Goal: Task Accomplishment & Management: Manage account settings

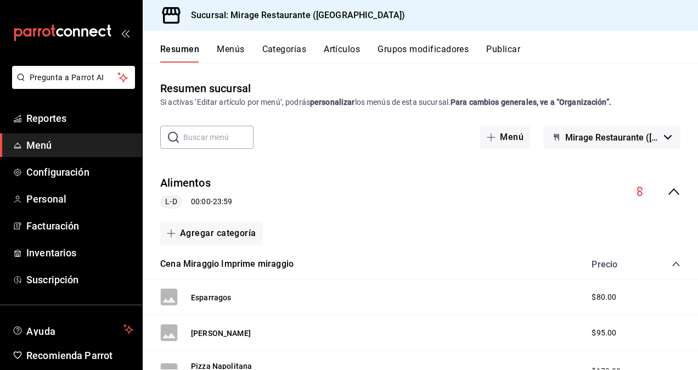
click at [346, 53] on button "Artículos" at bounding box center [342, 53] width 36 height 19
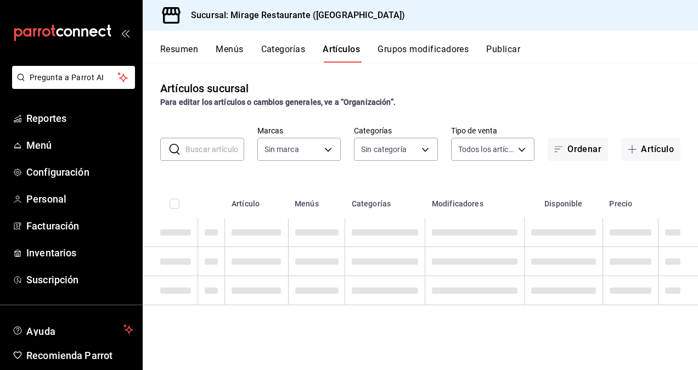
type input "fd44f9d9-2552-44ba-a783-b01c8222cad6"
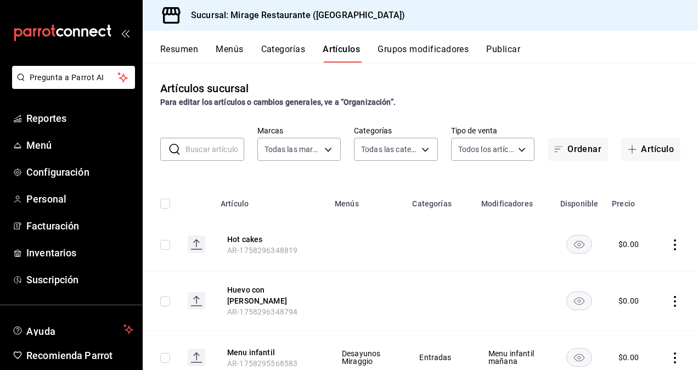
type input "d5d6632e-e93b-488b-b89c-05f99fab0c1f,7ad0b233-2887-4082-a763-91e1e8206cf5,bf34e…"
click at [220, 151] on input "text" at bounding box center [215, 149] width 59 height 22
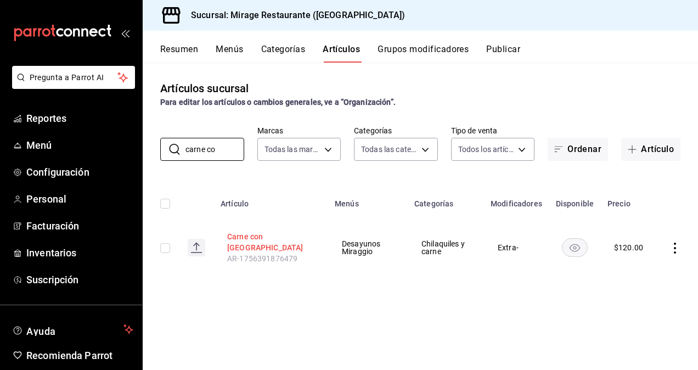
type input "carne co"
click at [257, 237] on button "Carne con [GEOGRAPHIC_DATA]" at bounding box center [271, 242] width 88 height 22
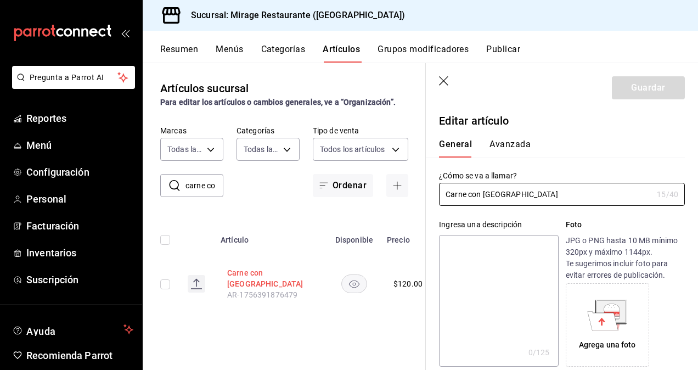
type input "$120.00"
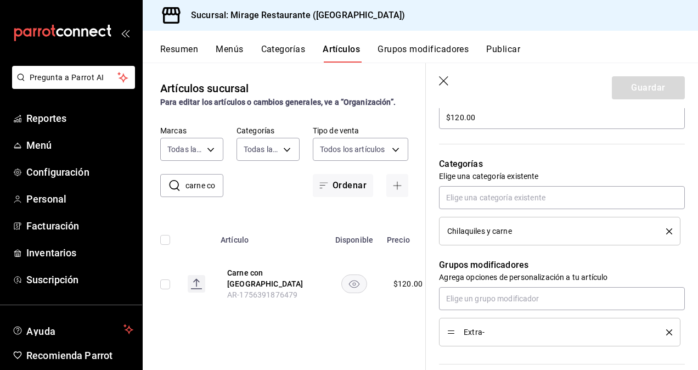
scroll to position [370, 0]
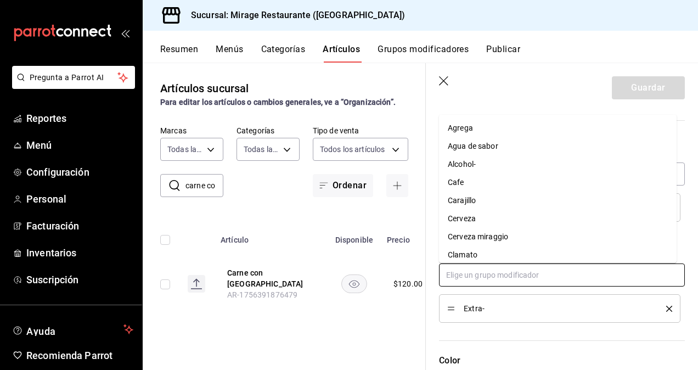
click at [476, 272] on input "text" at bounding box center [562, 275] width 246 height 23
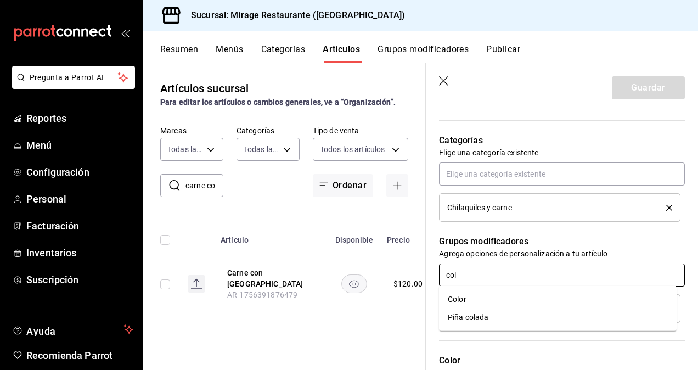
type input "colo"
click at [470, 294] on li "Color" at bounding box center [558, 299] width 238 height 18
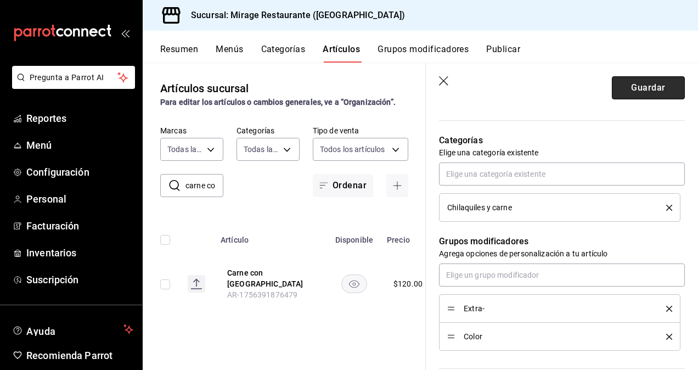
click at [641, 85] on button "Guardar" at bounding box center [648, 87] width 73 height 23
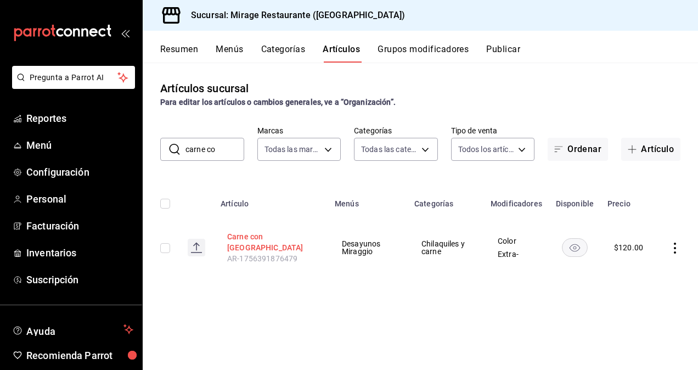
click at [246, 238] on button "Carne con [GEOGRAPHIC_DATA]" at bounding box center [271, 242] width 88 height 22
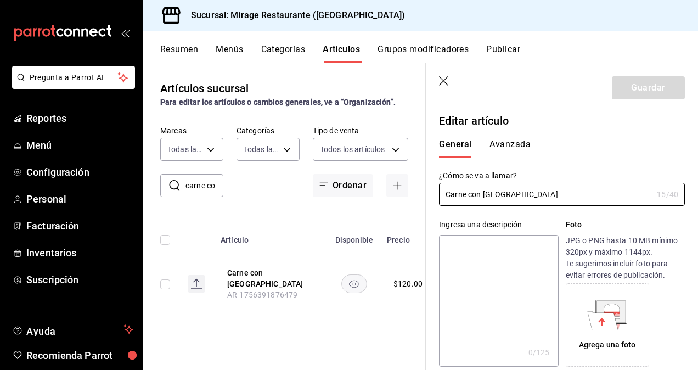
type input "$120.00"
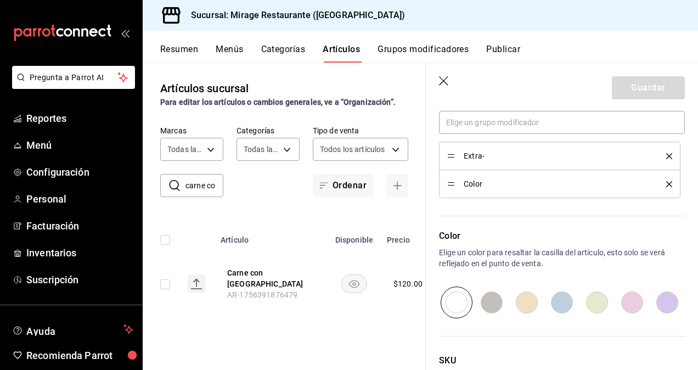
scroll to position [533, 0]
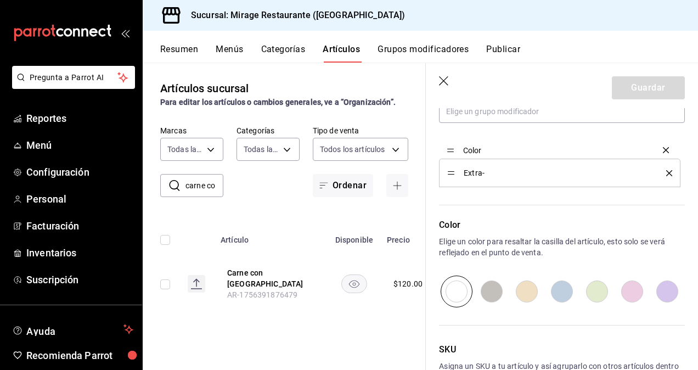
drag, startPoint x: 450, startPoint y: 170, endPoint x: 451, endPoint y: 148, distance: 22.0
click at [630, 90] on button "Guardar" at bounding box center [648, 87] width 73 height 23
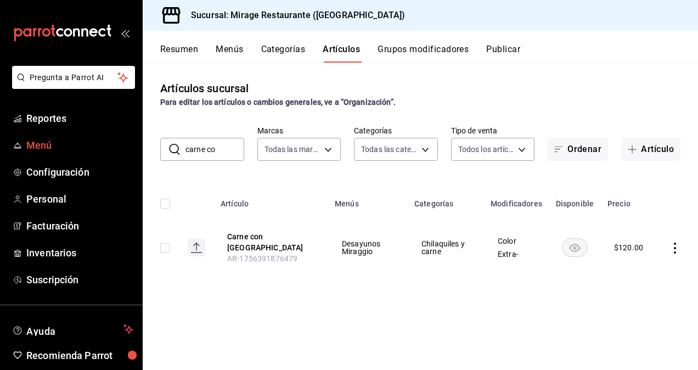
click at [54, 146] on span "Menú" at bounding box center [79, 145] width 107 height 15
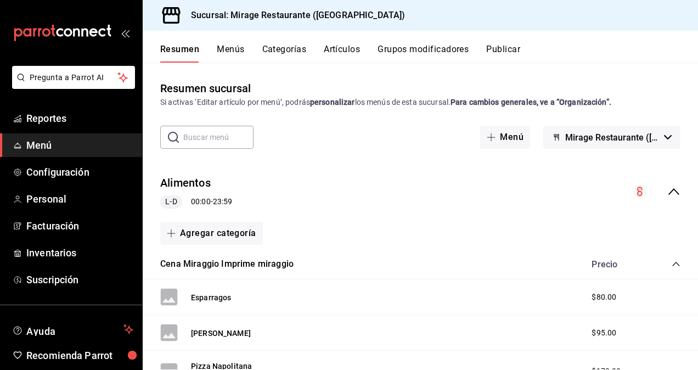
click at [434, 45] on button "Grupos modificadores" at bounding box center [423, 53] width 91 height 19
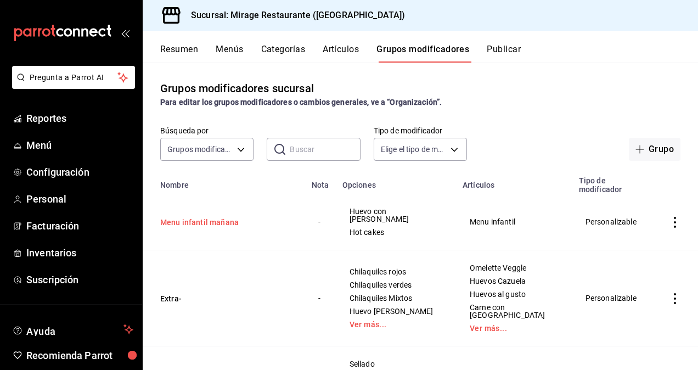
click at [202, 217] on button "Menu infantil mañana" at bounding box center [226, 222] width 132 height 11
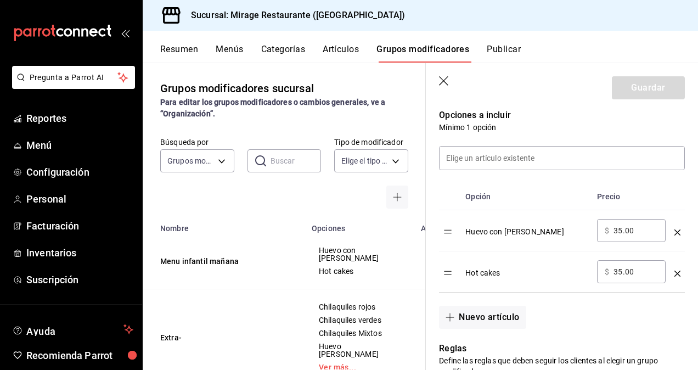
scroll to position [287, 0]
click at [535, 234] on div "Huevo con [PERSON_NAME]" at bounding box center [527, 228] width 123 height 18
click at [528, 230] on div "Huevo con [PERSON_NAME]" at bounding box center [527, 228] width 123 height 18
click at [482, 227] on div "Huevo con [PERSON_NAME]" at bounding box center [527, 228] width 123 height 18
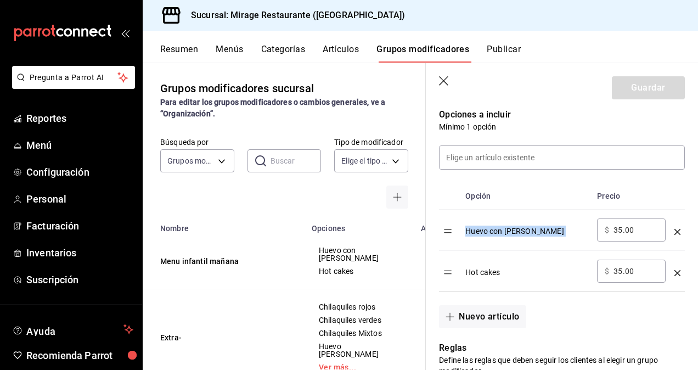
click at [482, 227] on div "Huevo con [PERSON_NAME]" at bounding box center [527, 228] width 123 height 18
click at [346, 52] on button "Artículos" at bounding box center [341, 53] width 36 height 19
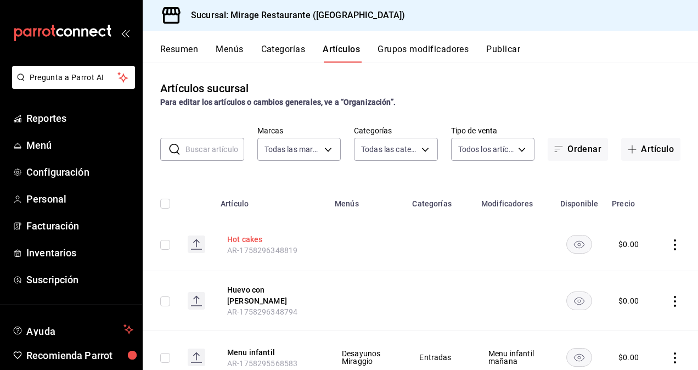
type input "fd44f9d9-2552-44ba-a783-b01c8222cad6"
type input "d5d6632e-e93b-488b-b89c-05f99fab0c1f,7ad0b233-2887-4082-a763-91e1e8206cf5,bf34e…"
click at [269, 294] on button "Huevo con [PERSON_NAME]" at bounding box center [271, 295] width 88 height 22
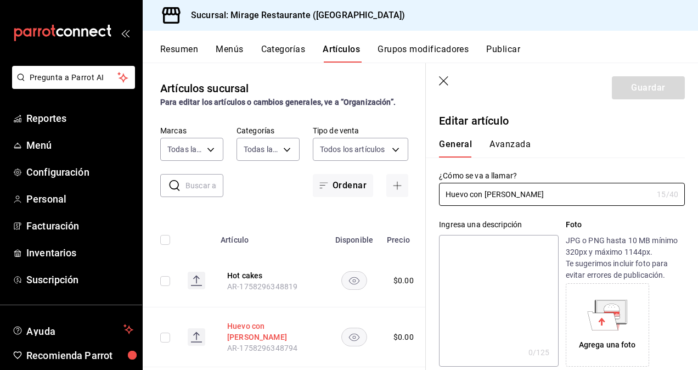
type input "$0.00"
type input "Huevo con [PERSON_NAME]"
click at [650, 88] on button "Guardar" at bounding box center [648, 87] width 73 height 23
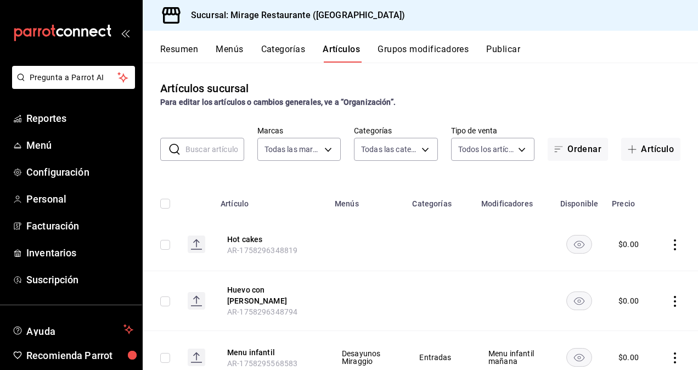
scroll to position [9, 0]
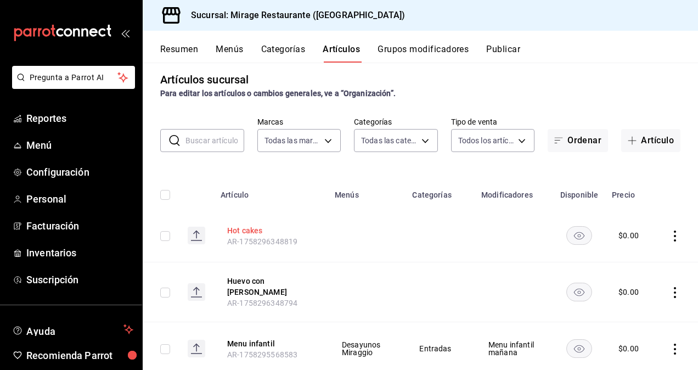
click at [250, 227] on button "Hot cakes" at bounding box center [271, 230] width 88 height 11
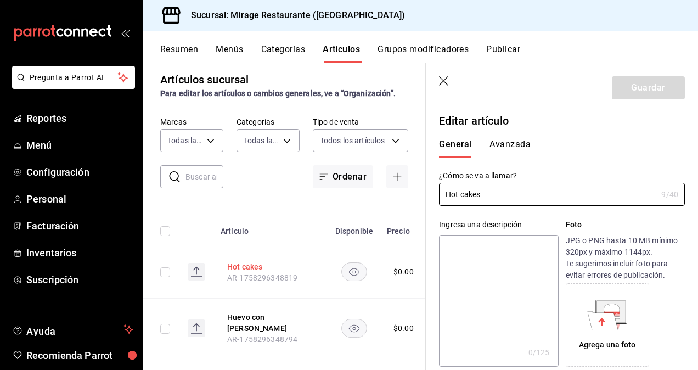
type input "$0.00"
type input "Hot cakes NIÑO"
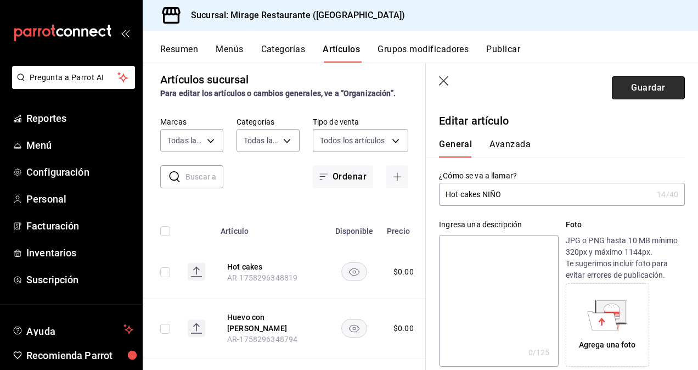
click at [661, 81] on button "Guardar" at bounding box center [648, 87] width 73 height 23
